Goal: Task Accomplishment & Management: Complete application form

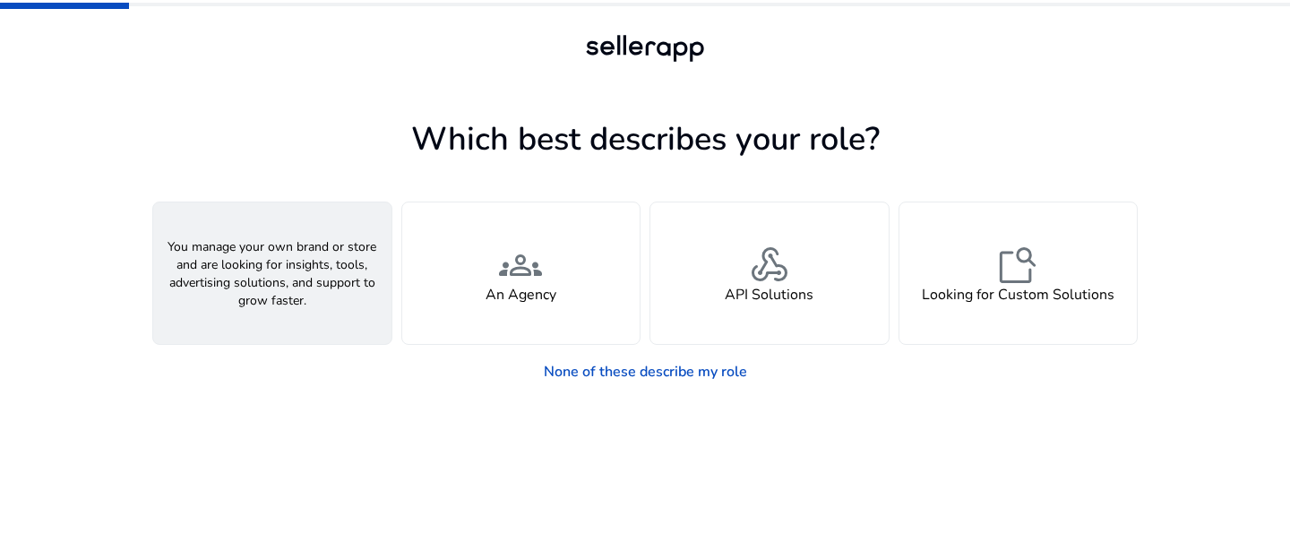
click at [318, 310] on div "person A Seller" at bounding box center [272, 273] width 238 height 142
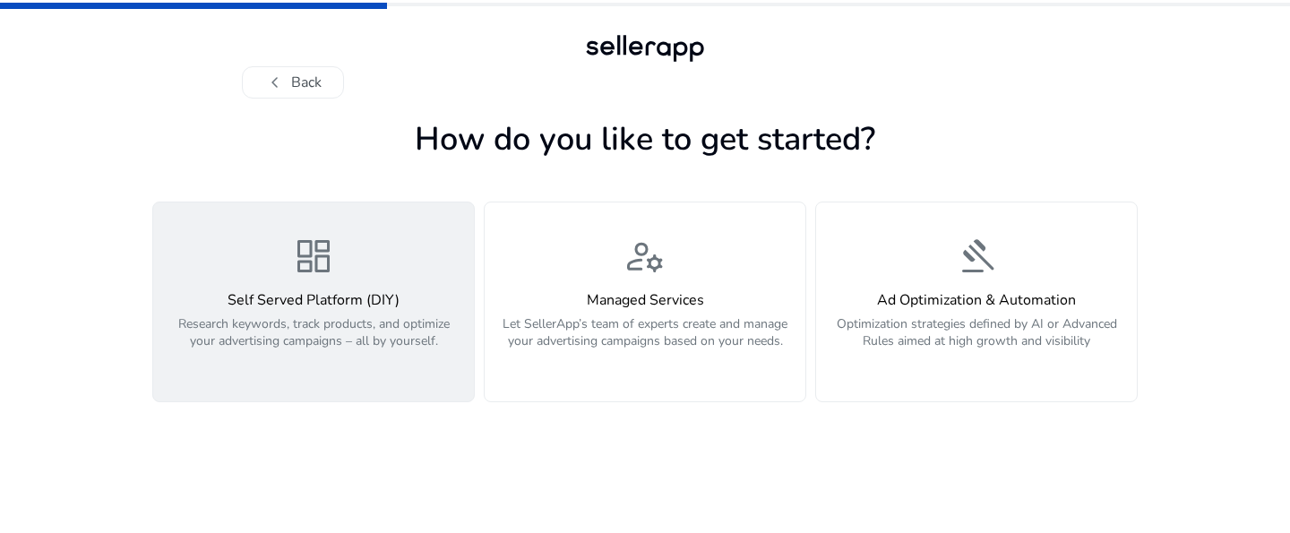
click at [345, 358] on p "Research keywords, track products, and optimize your advertising campaigns – al…" at bounding box center [313, 342] width 299 height 54
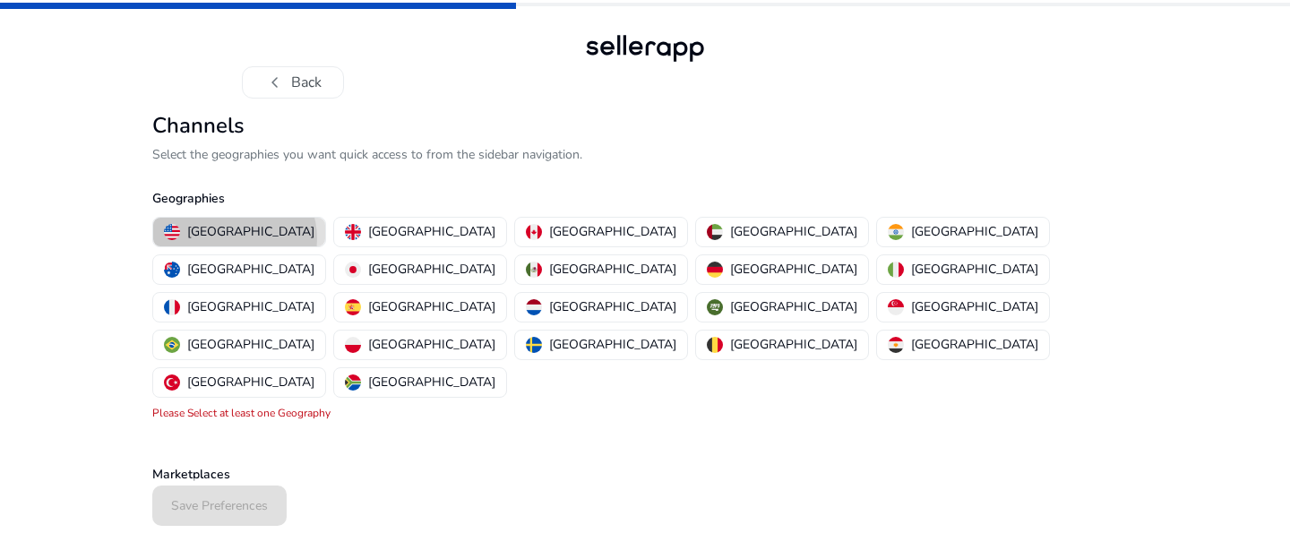
click at [234, 238] on p "[GEOGRAPHIC_DATA]" at bounding box center [250, 231] width 127 height 19
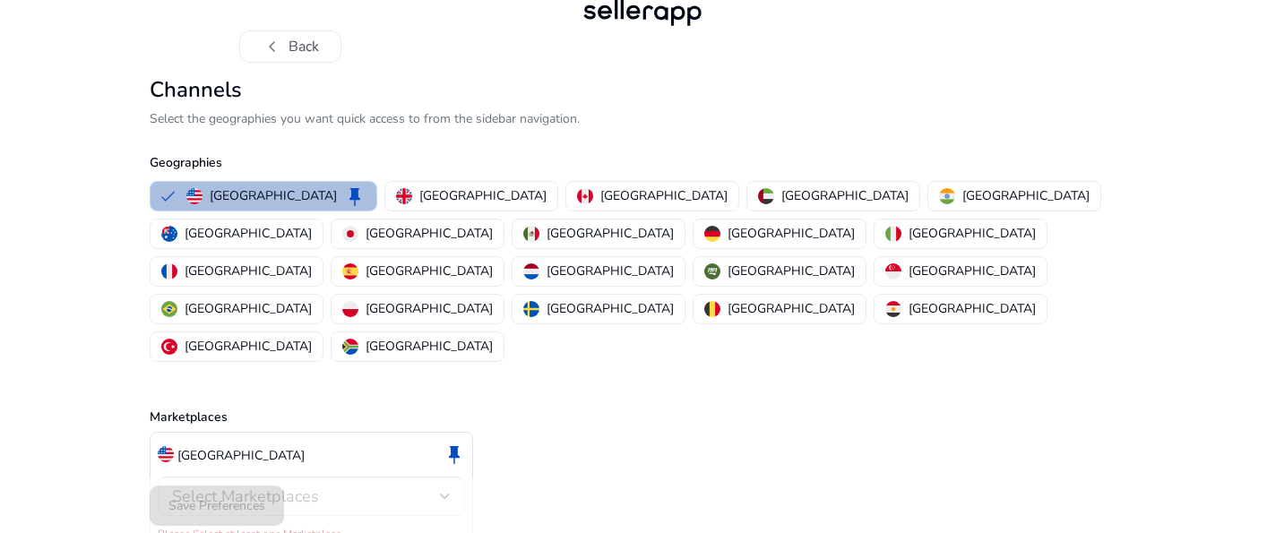
scroll to position [46, 0]
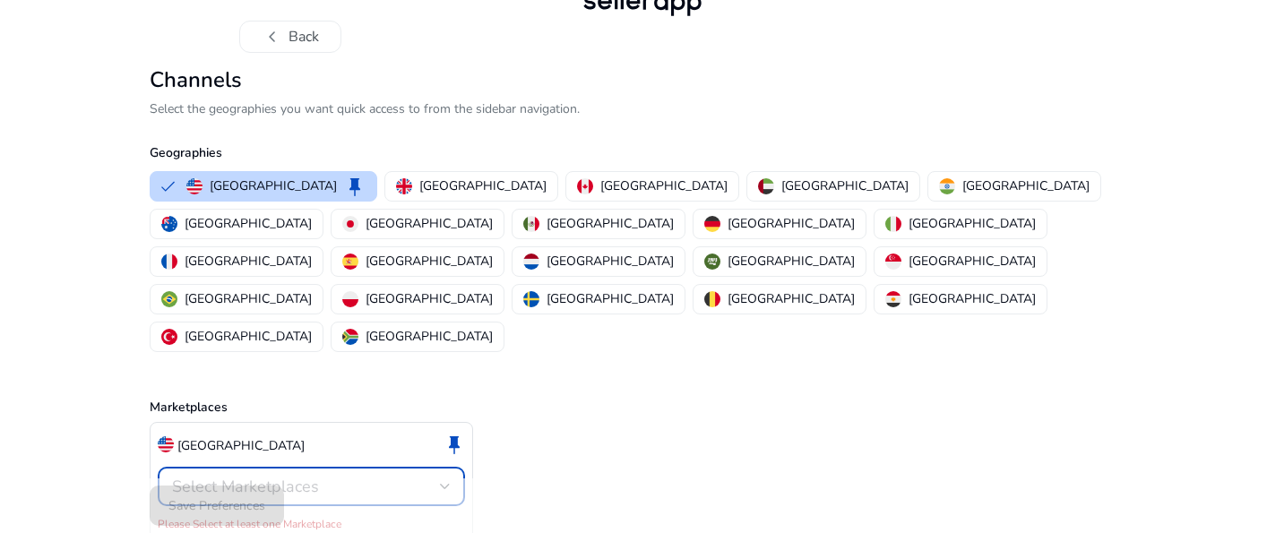
click at [241, 476] on span "Select Marketplaces" at bounding box center [245, 486] width 147 height 21
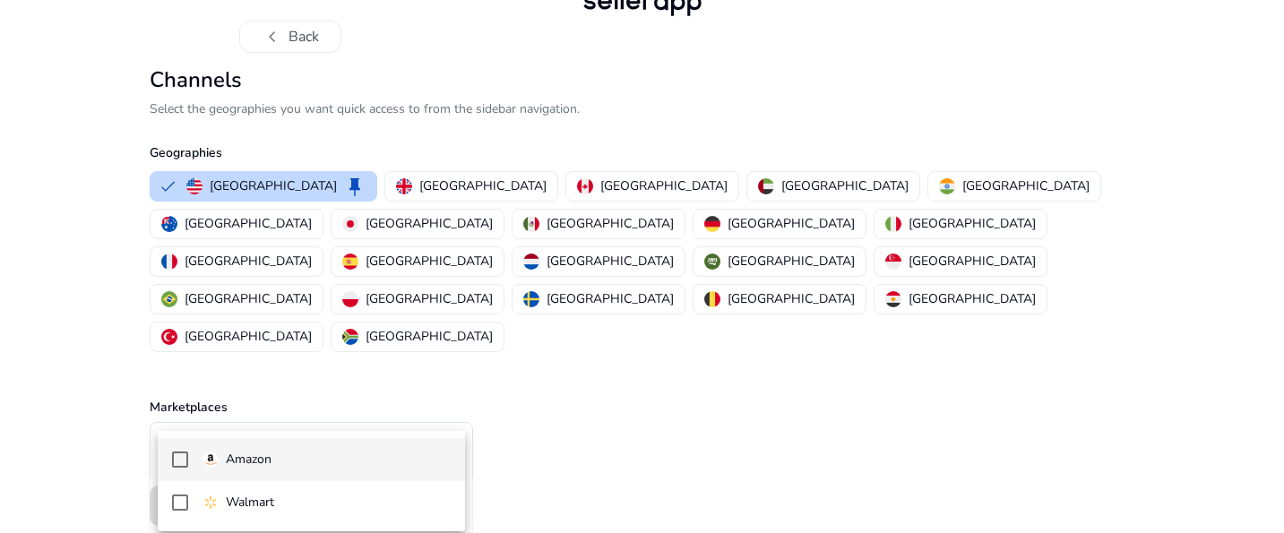
click at [255, 466] on p "Amazon" at bounding box center [249, 460] width 46 height 20
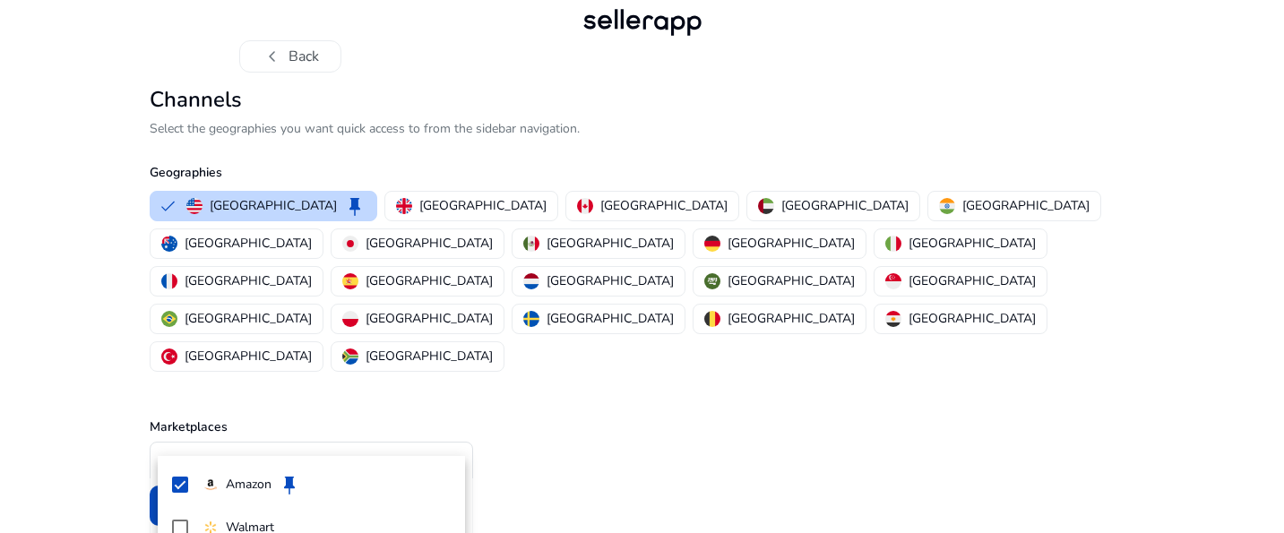
click at [574, 330] on div at bounding box center [642, 266] width 1284 height 533
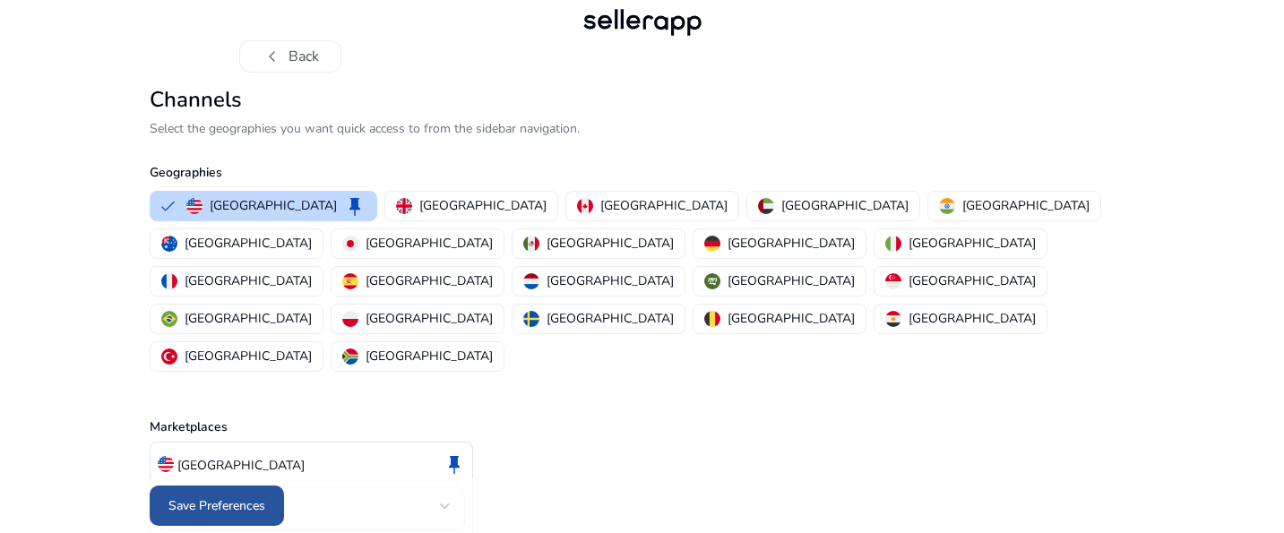
click at [212, 500] on span "Save Preferences" at bounding box center [216, 505] width 97 height 19
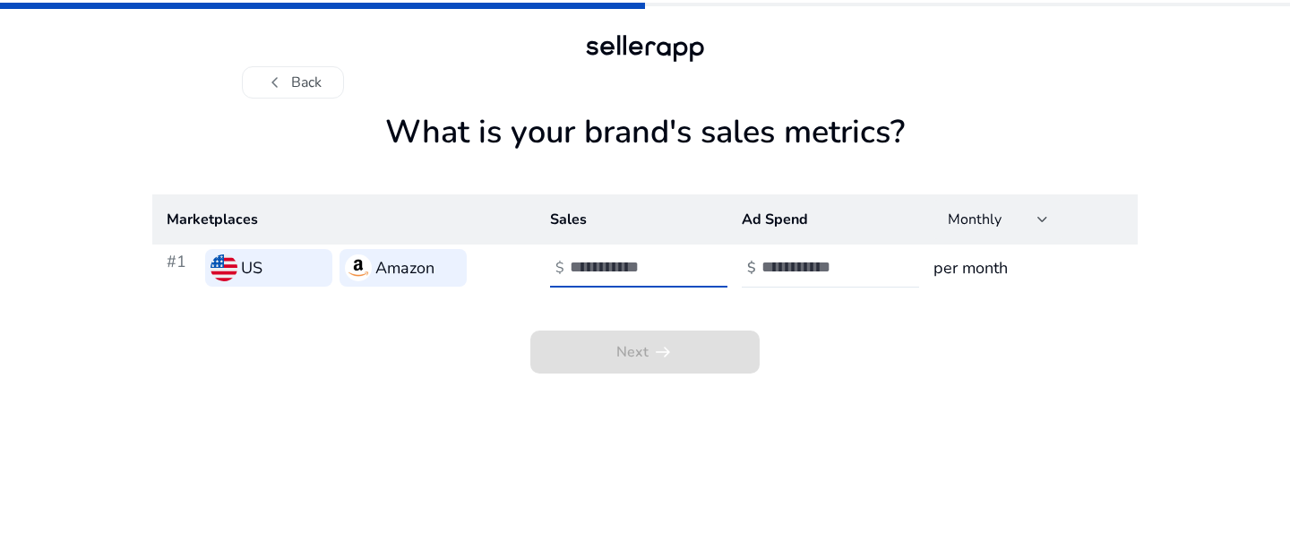
click at [605, 275] on input "number" at bounding box center [630, 267] width 121 height 20
click at [807, 270] on input "number" at bounding box center [821, 267] width 121 height 20
click at [685, 269] on input "***" at bounding box center [630, 267] width 121 height 20
type input "*"
type input "***"
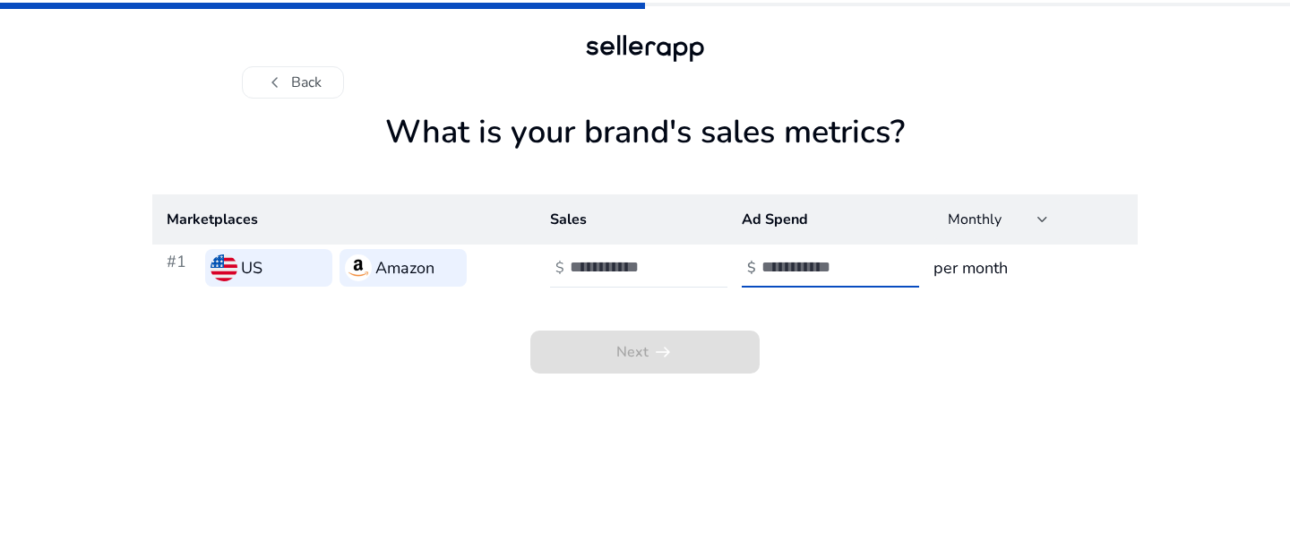
click at [796, 268] on input "number" at bounding box center [821, 267] width 121 height 20
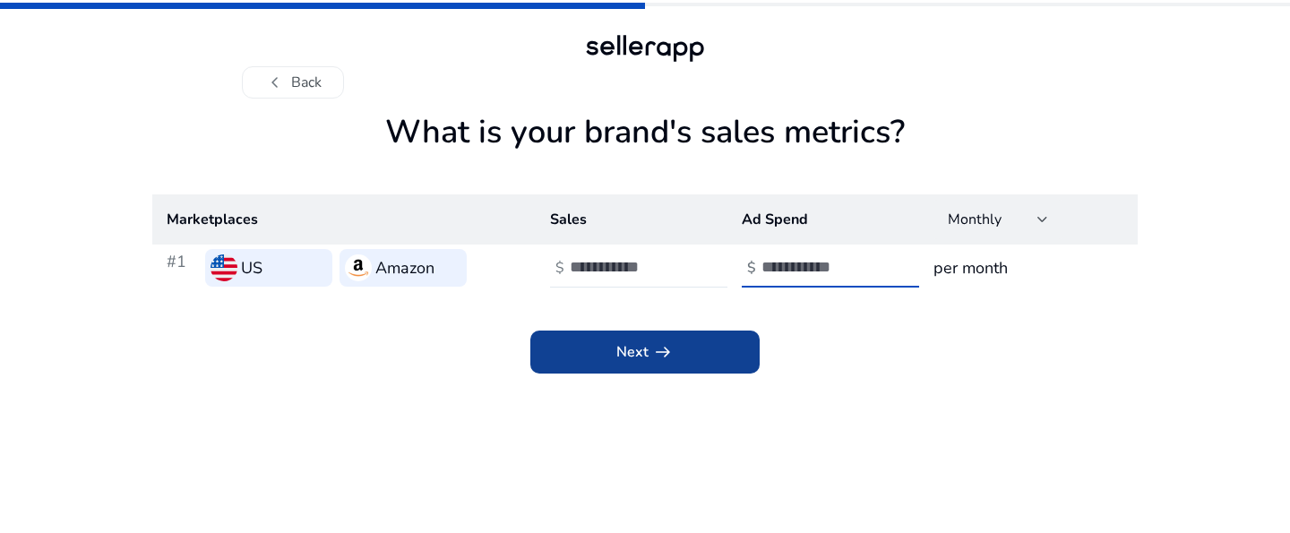
type input "*"
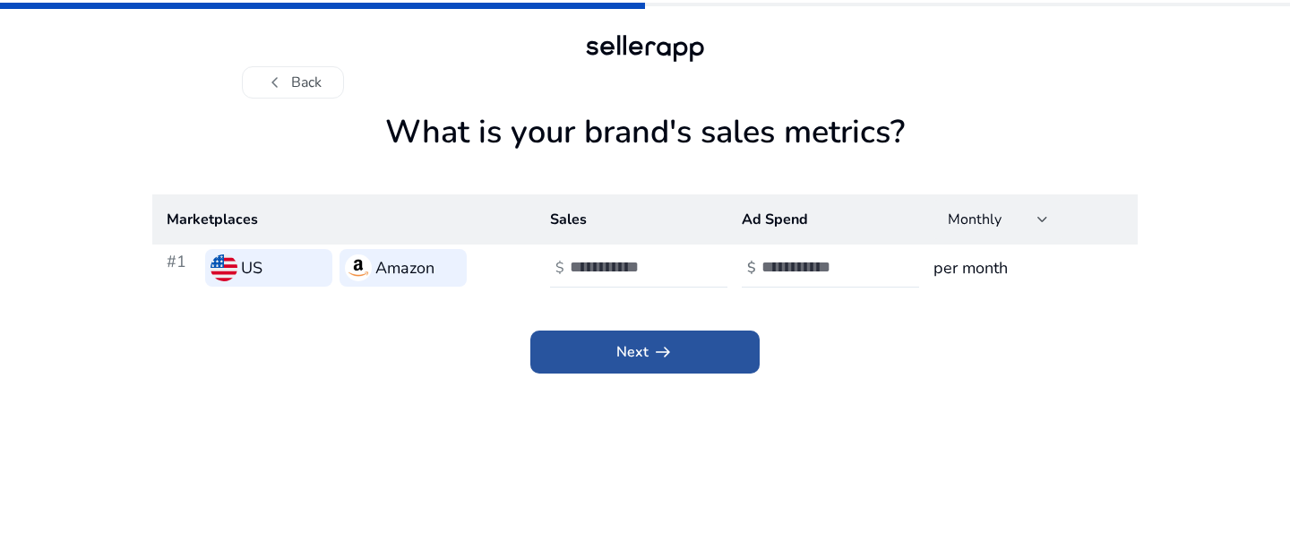
click at [705, 363] on span at bounding box center [644, 352] width 229 height 43
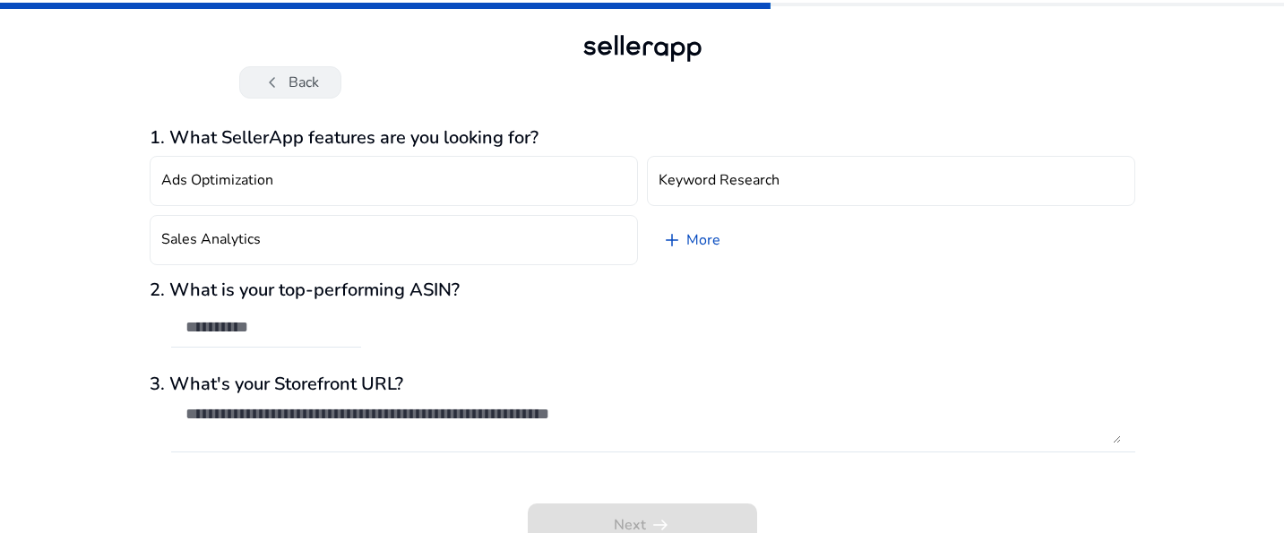
click at [307, 82] on button "chevron_left Back" at bounding box center [290, 82] width 102 height 32
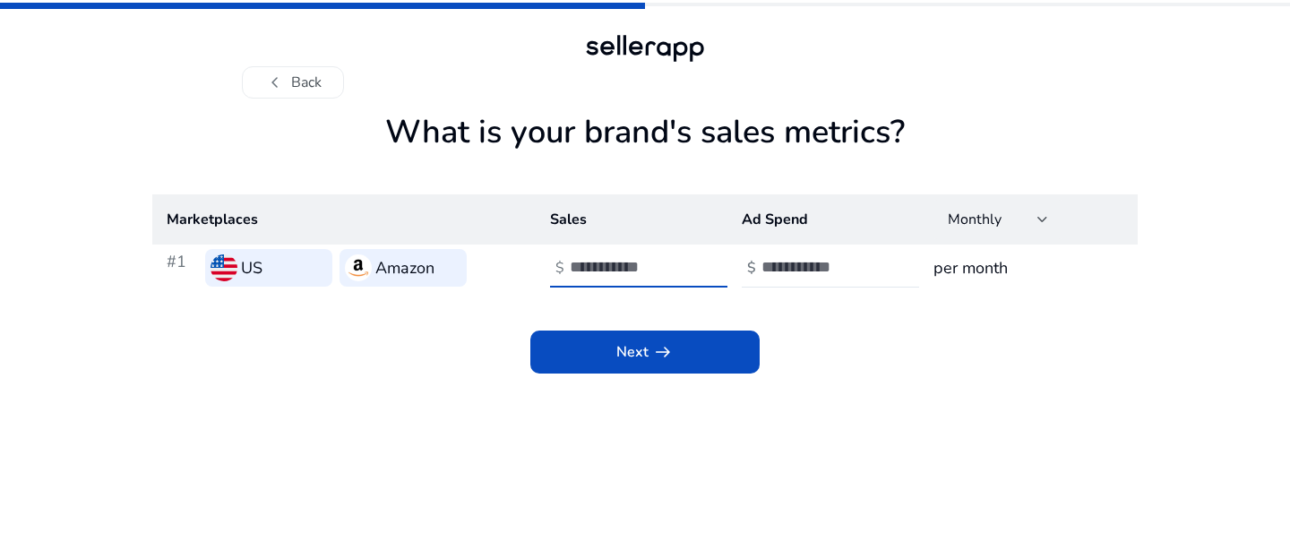
click at [604, 271] on input "***" at bounding box center [630, 267] width 121 height 20
type input "*"
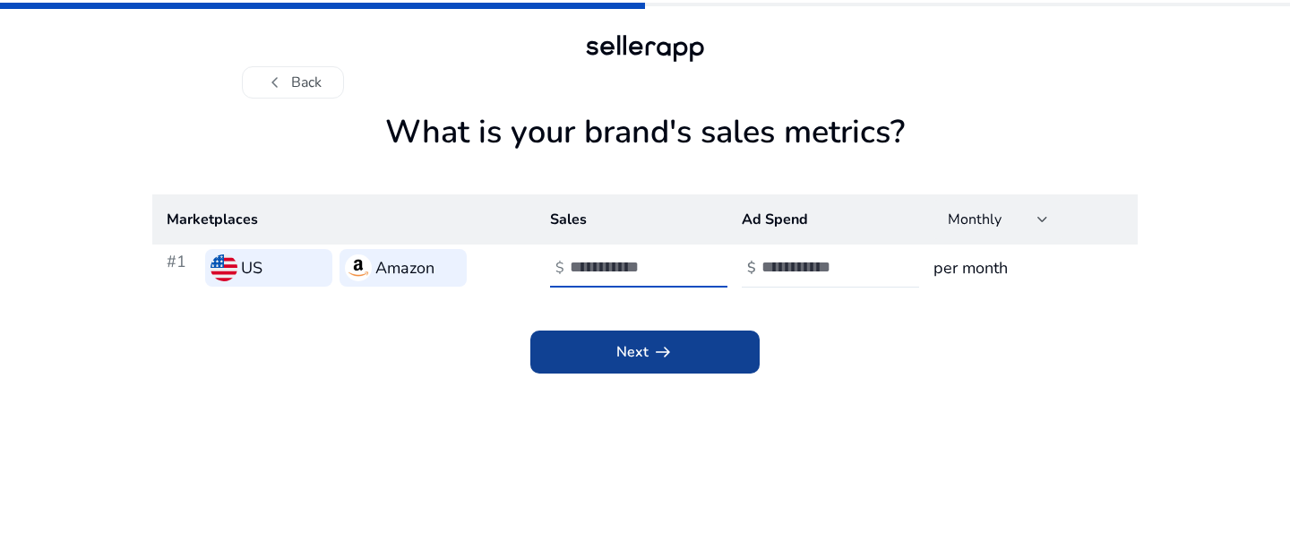
type input "*"
click at [684, 357] on span at bounding box center [644, 352] width 229 height 43
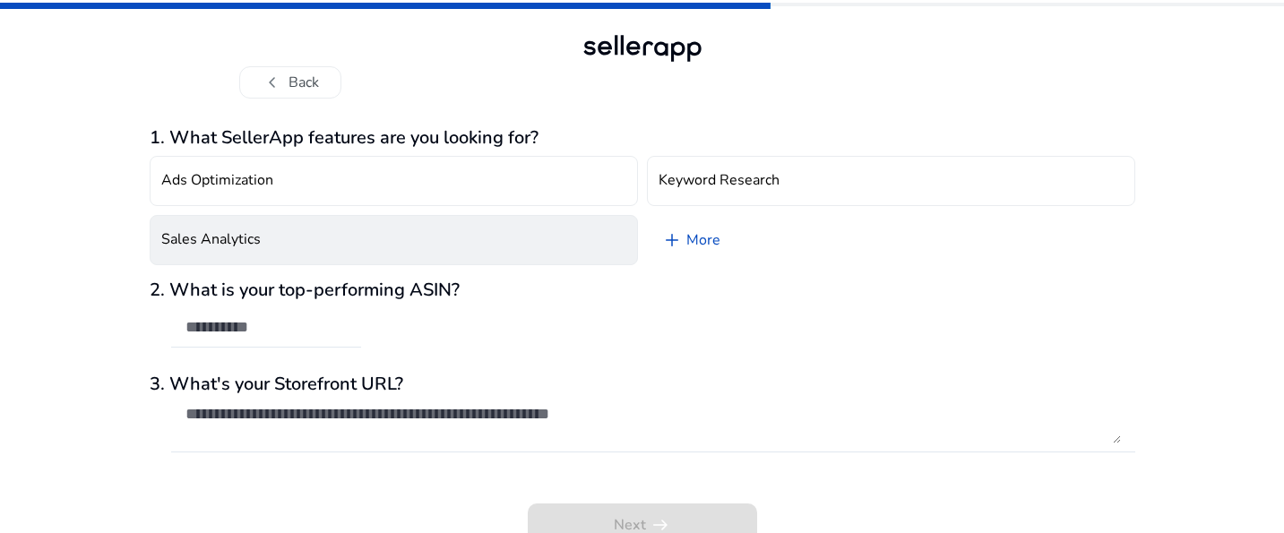
click at [449, 257] on button "Sales Analytics" at bounding box center [394, 240] width 488 height 50
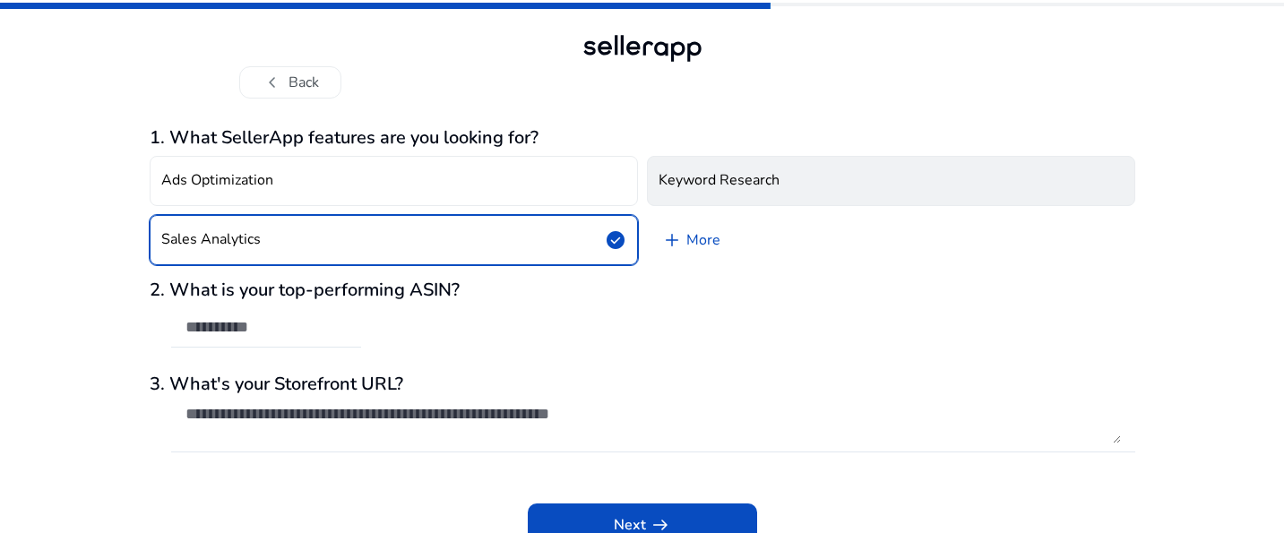
click at [731, 189] on h4 "Keyword Research" at bounding box center [718, 180] width 121 height 17
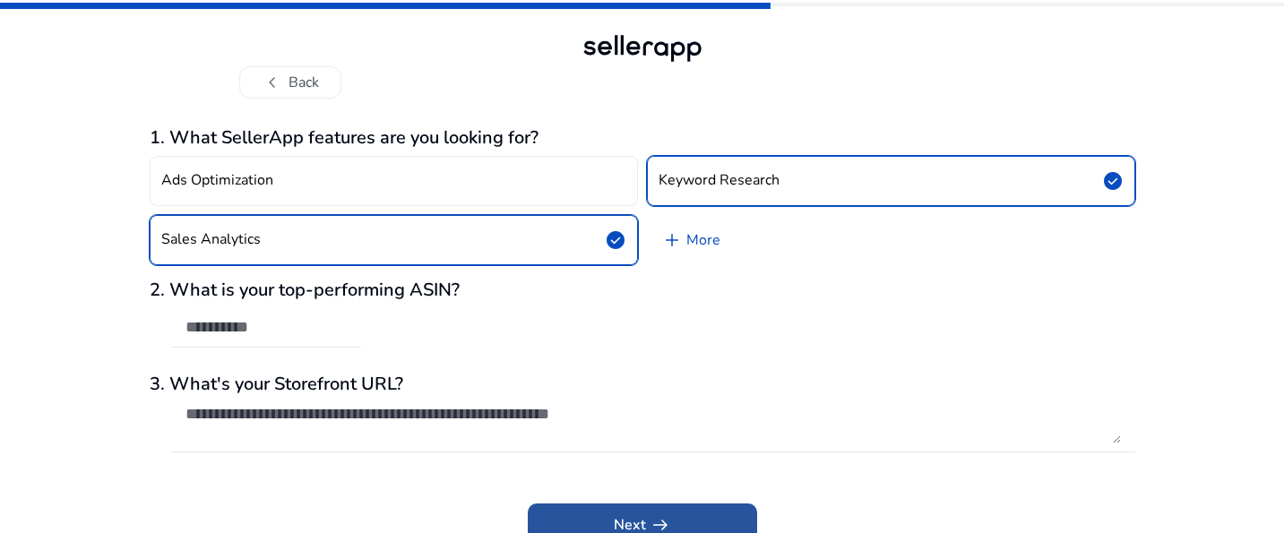
click at [628, 512] on span at bounding box center [642, 524] width 229 height 43
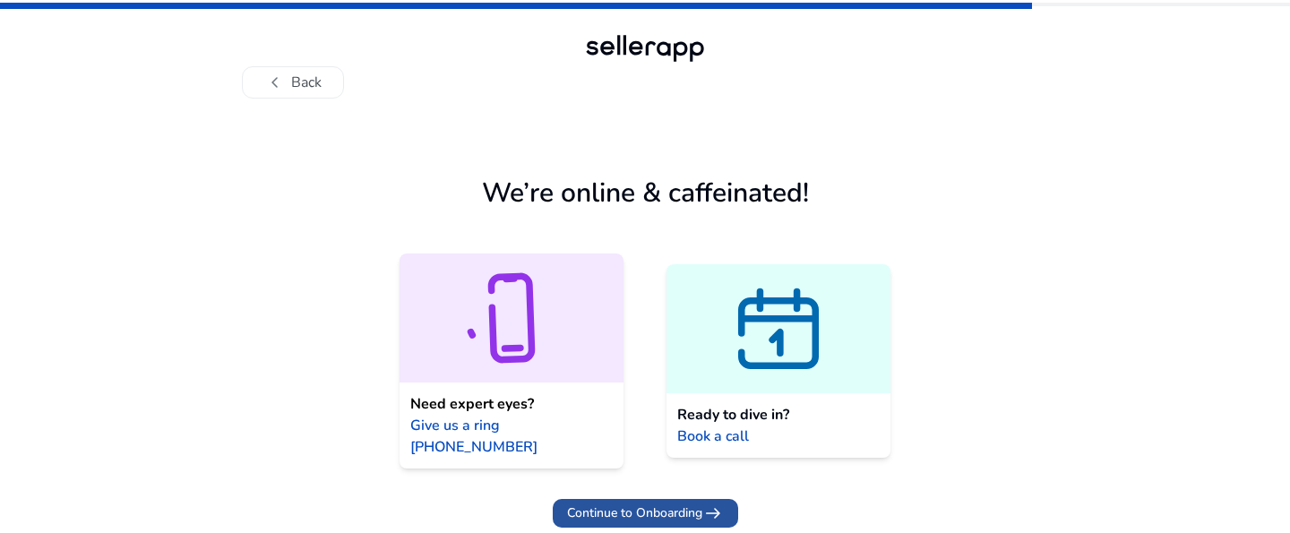
click at [640, 503] on span "Continue to Onboarding" at bounding box center [634, 512] width 135 height 19
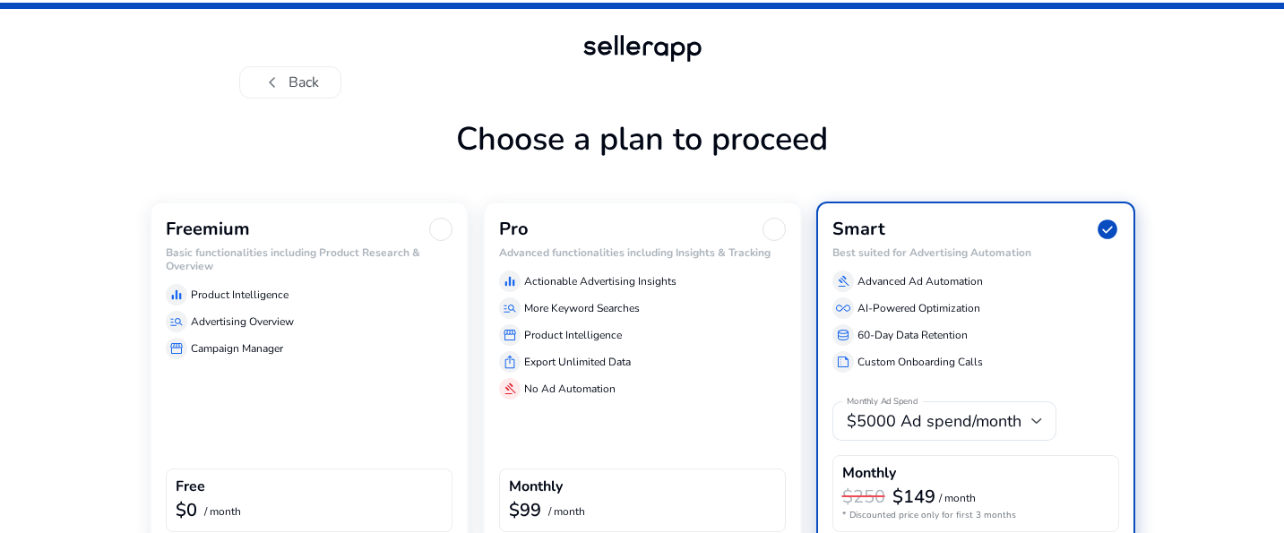
scroll to position [94, 0]
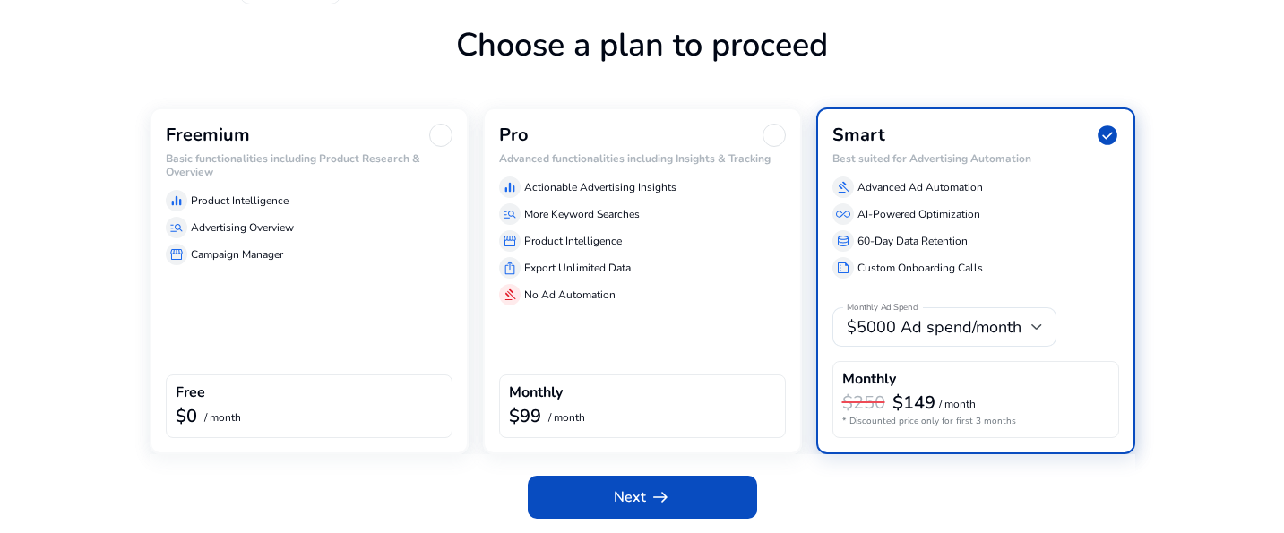
click at [287, 362] on div "Freemium Basic functionalities including Product Research & Overview equalizer …" at bounding box center [309, 280] width 319 height 347
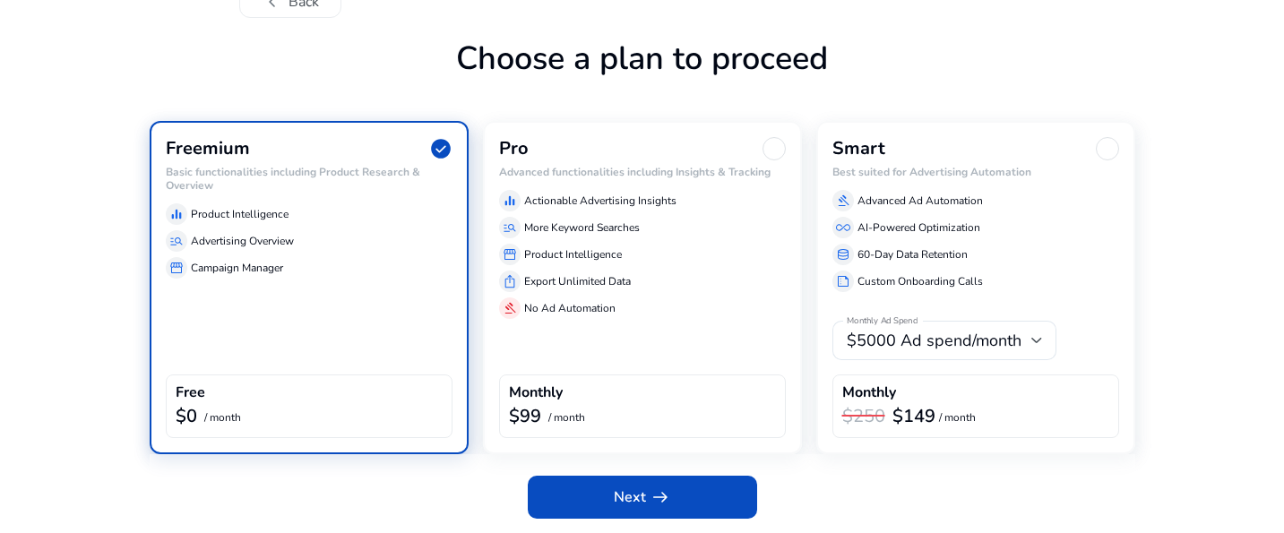
scroll to position [81, 0]
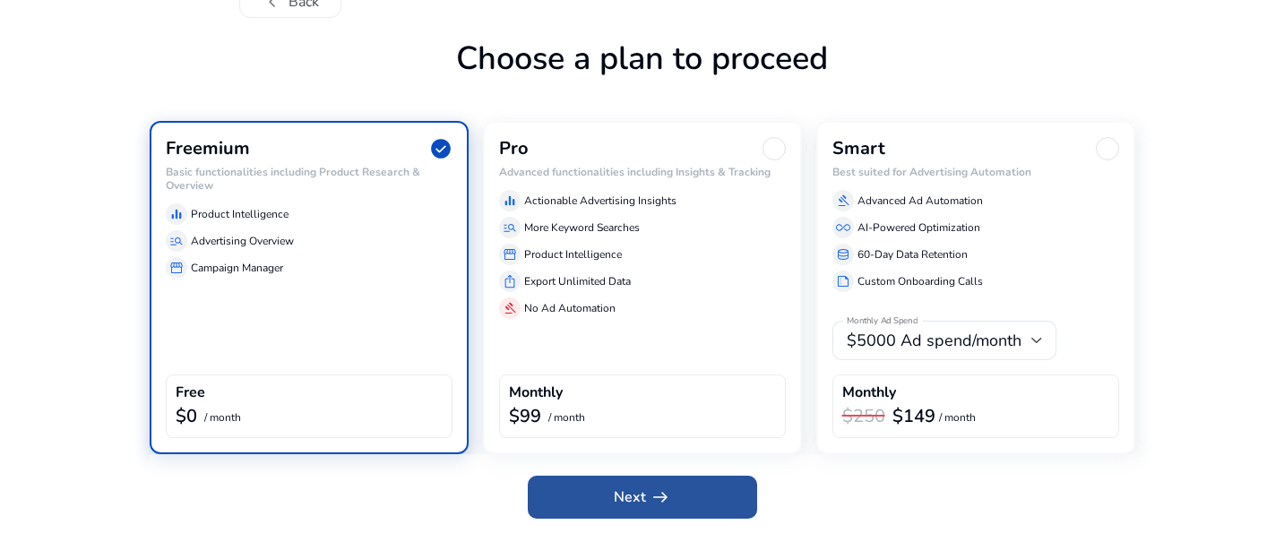
click at [660, 500] on span "arrow_right_alt" at bounding box center [659, 496] width 21 height 21
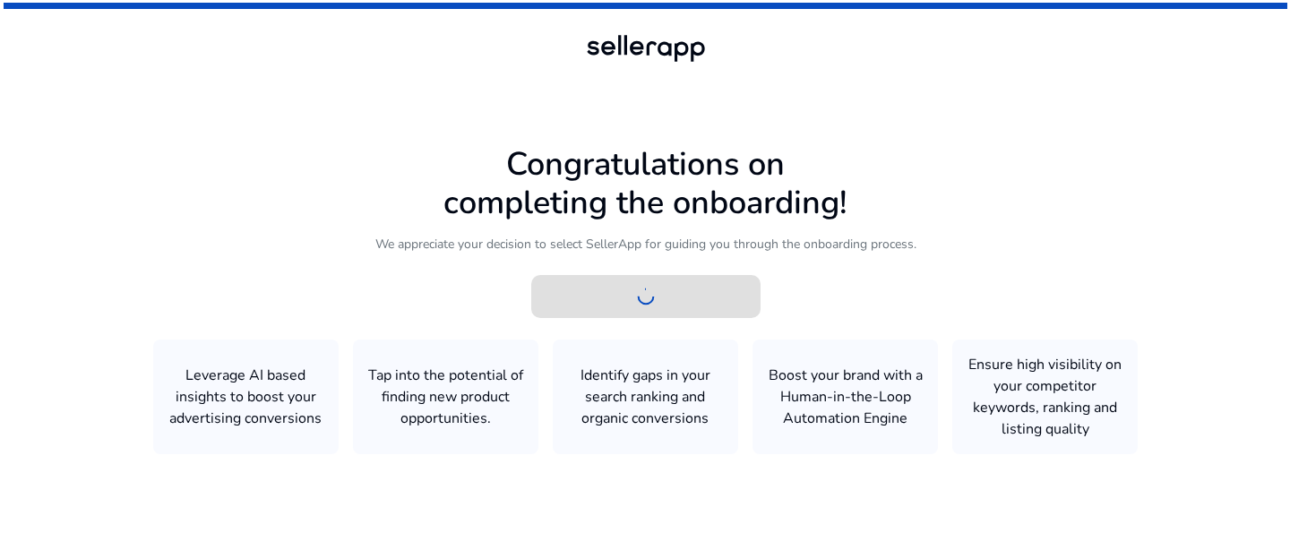
scroll to position [0, 0]
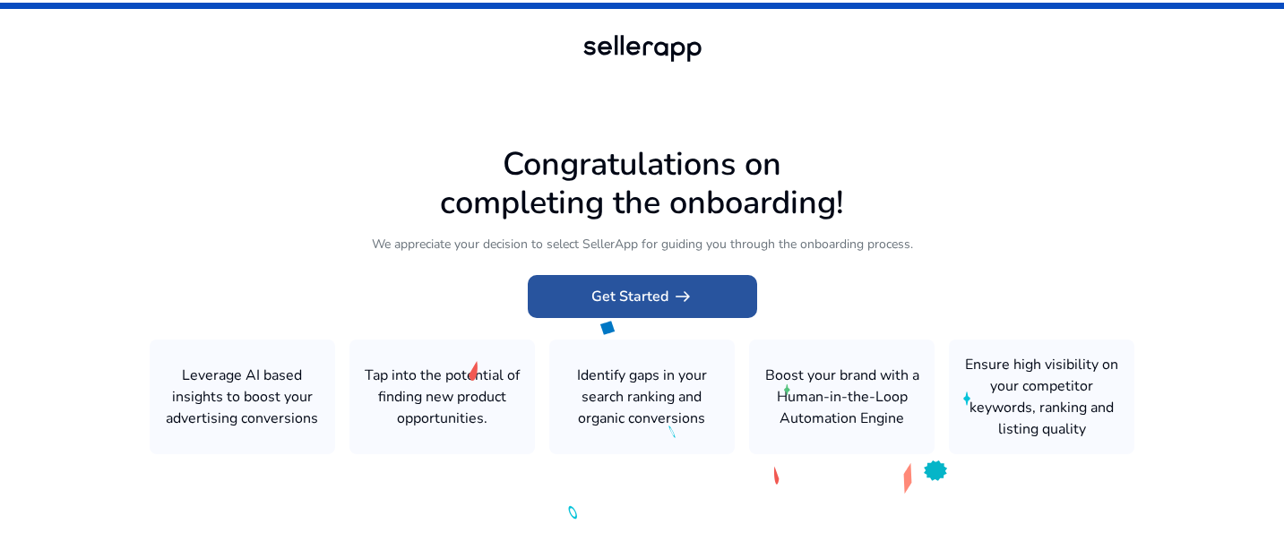
click at [666, 299] on span "Get Started arrow_right_alt" at bounding box center [642, 296] width 102 height 21
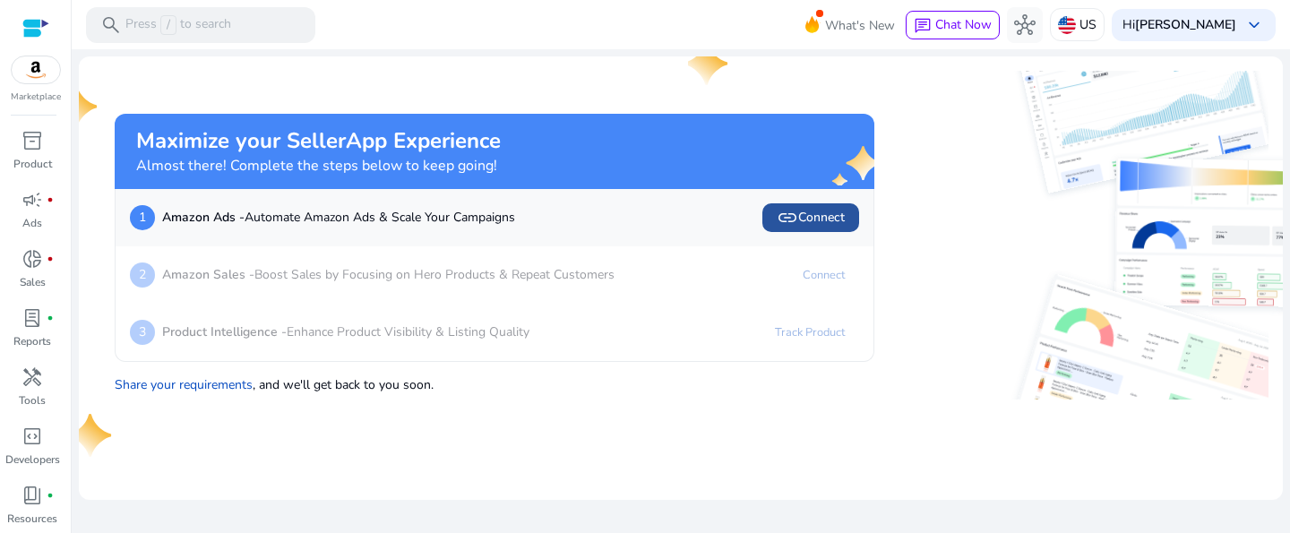
click at [835, 214] on span "link Connect" at bounding box center [811, 217] width 68 height 21
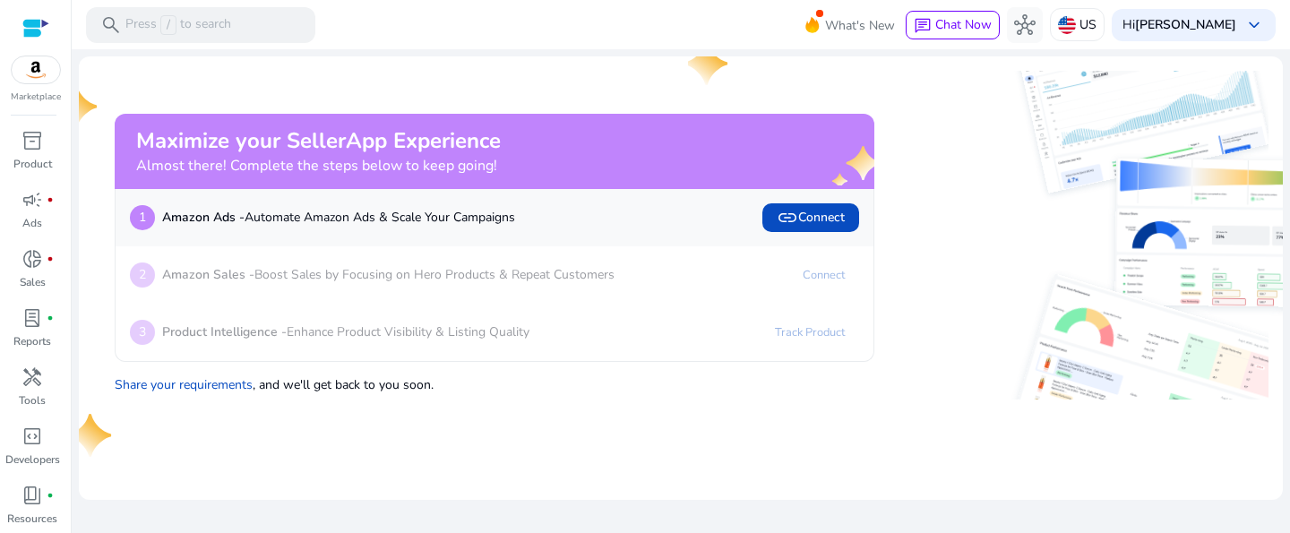
click at [403, 281] on p "Amazon Sales - Boost Sales by Focusing on Hero Products & Repeat Customers" at bounding box center [388, 274] width 452 height 19
click at [500, 279] on p "Amazon Sales - Boost Sales by Focusing on Hero Products & Repeat Customers" at bounding box center [388, 274] width 452 height 19
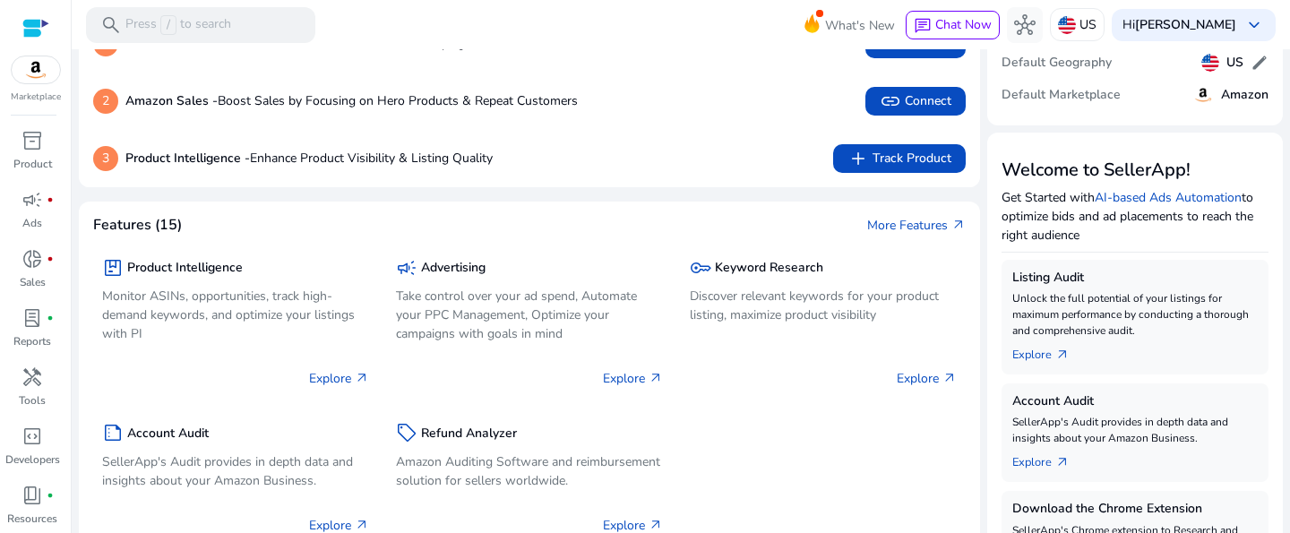
scroll to position [17, 0]
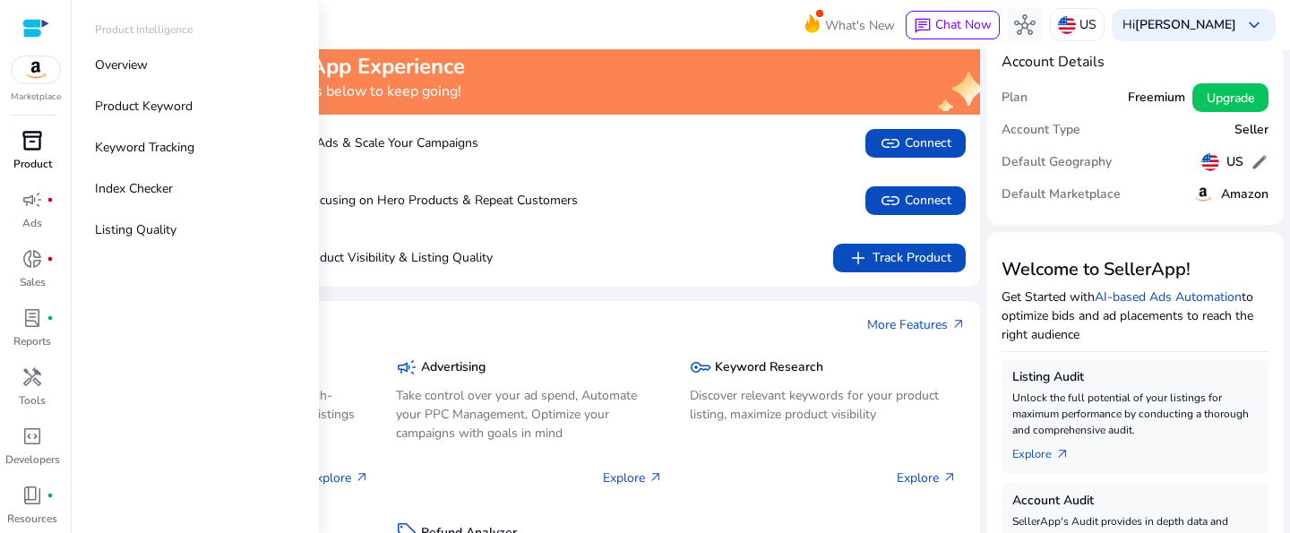
click at [32, 159] on p "Product" at bounding box center [32, 164] width 39 height 16
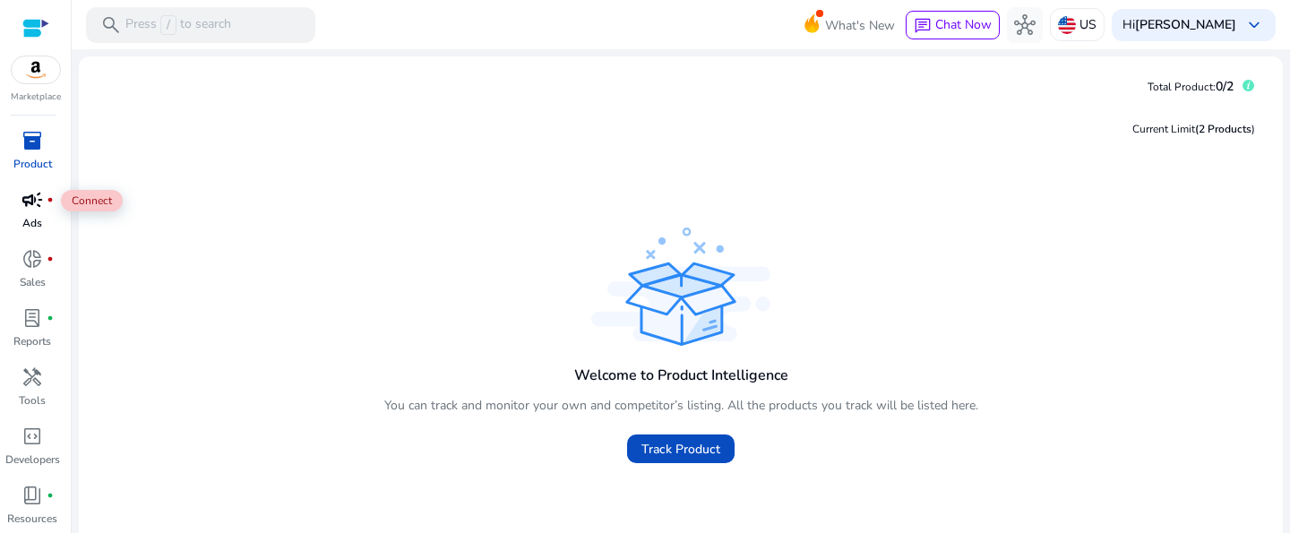
click at [39, 211] on span "campaign" at bounding box center [31, 199] width 21 height 21
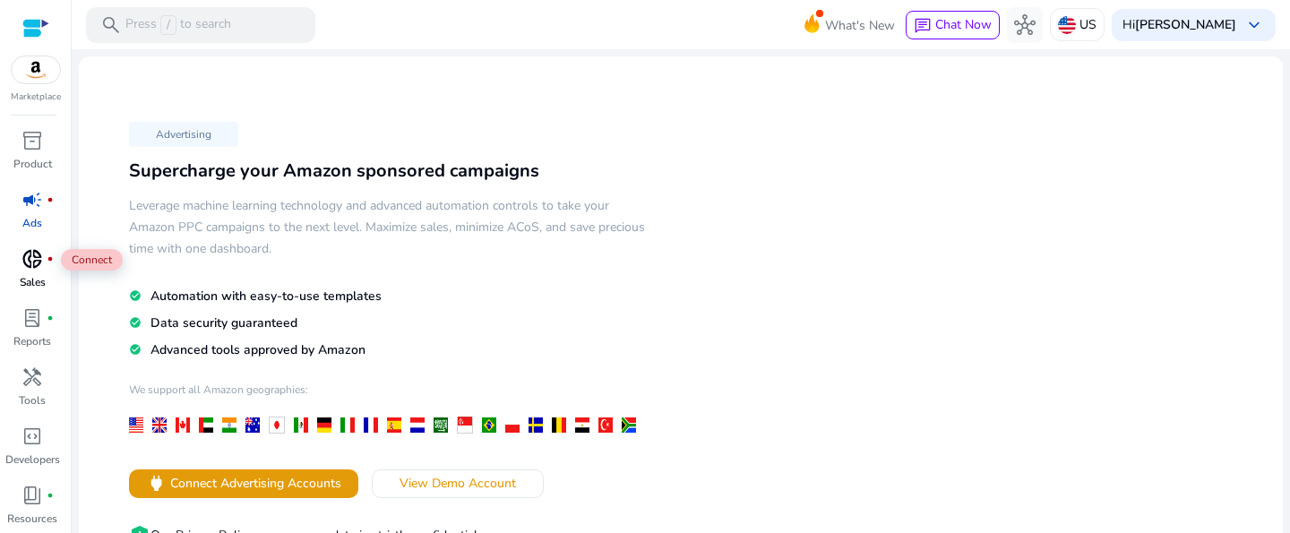
click at [37, 262] on span "donut_small" at bounding box center [31, 258] width 21 height 21
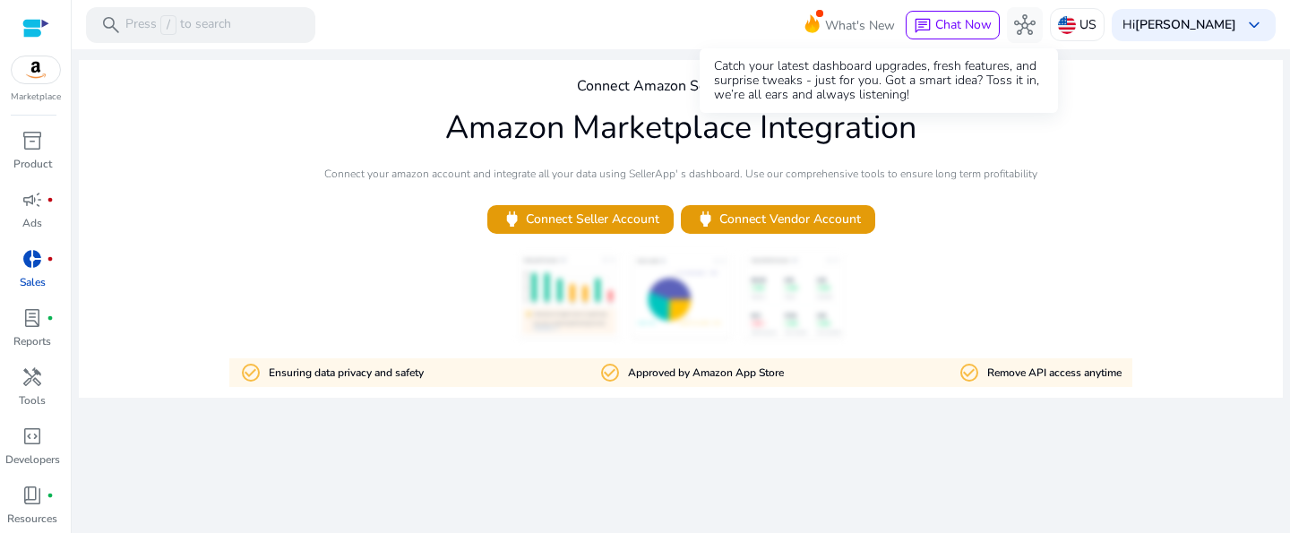
click at [818, 21] on icon at bounding box center [811, 20] width 27 height 25
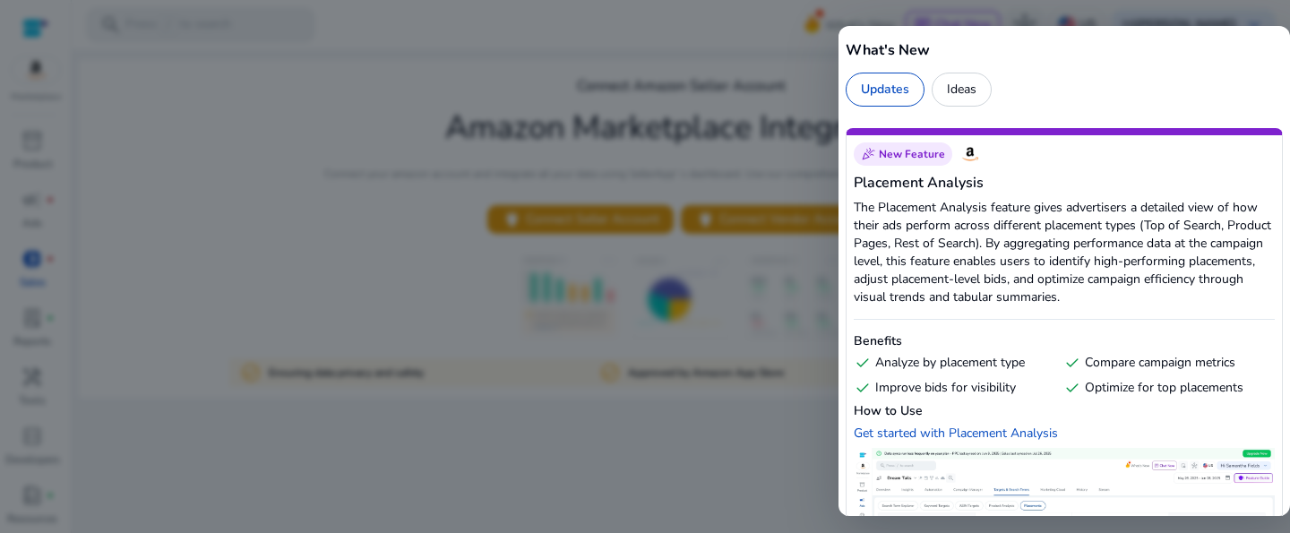
click at [544, 240] on div at bounding box center [645, 266] width 1290 height 533
